Goal: Task Accomplishment & Management: Manage account settings

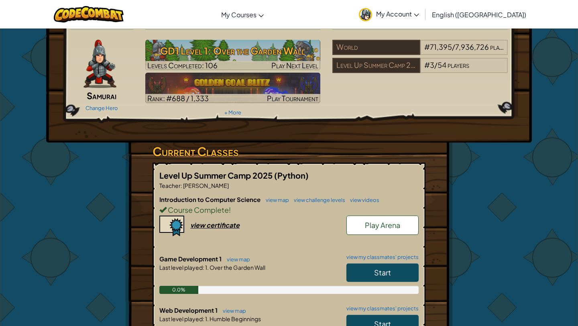
scroll to position [22, 0]
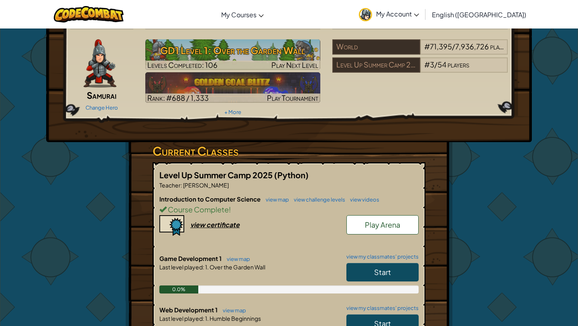
click at [423, 19] on link "My Account" at bounding box center [389, 14] width 68 height 25
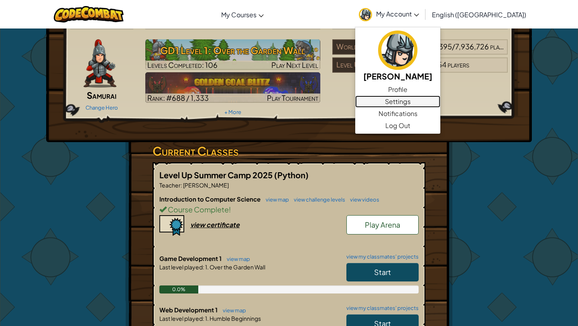
click at [439, 103] on link "Settings" at bounding box center [397, 102] width 85 height 12
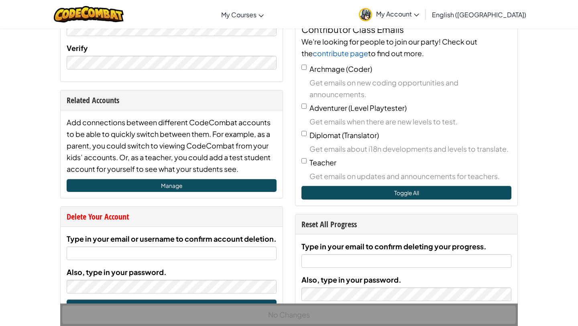
scroll to position [257, 0]
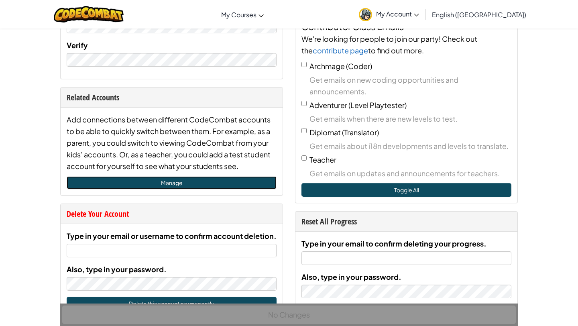
click at [176, 182] on link "Manage" at bounding box center [172, 182] width 210 height 13
